Goal: Book appointment/travel/reservation

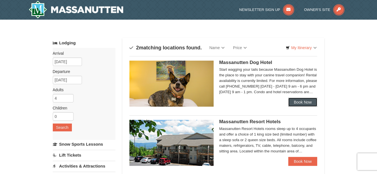
click at [301, 100] on link "Book Now" at bounding box center [302, 102] width 29 height 9
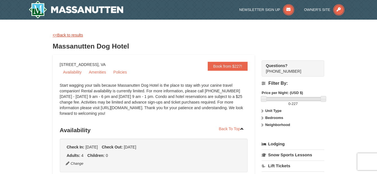
click at [79, 33] on link "<<Back to results" at bounding box center [68, 35] width 30 height 4
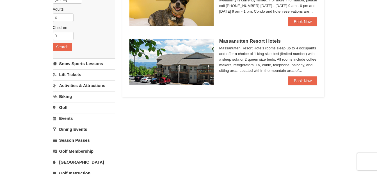
scroll to position [84, 0]
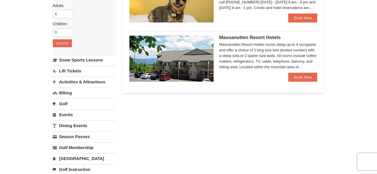
click at [68, 93] on link "Biking" at bounding box center [84, 93] width 63 height 10
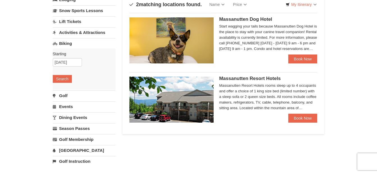
scroll to position [0, 0]
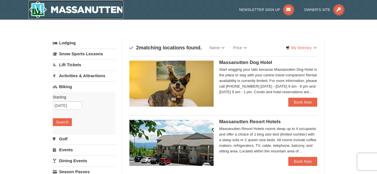
click at [86, 10] on img at bounding box center [76, 10] width 95 height 18
